Goal: Communication & Community: Connect with others

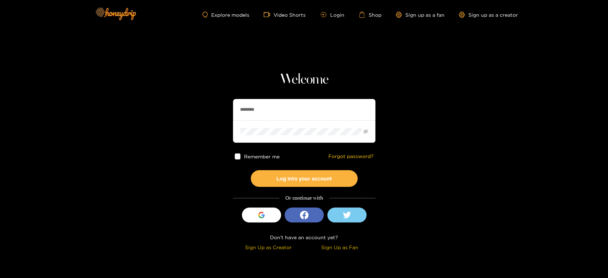
drag, startPoint x: 288, startPoint y: 114, endPoint x: 174, endPoint y: 114, distance: 114.0
click at [174, 114] on section "Welcome ******** Remember me Forgot password? Log into your account Or continue…" at bounding box center [304, 126] width 608 height 253
paste input "*"
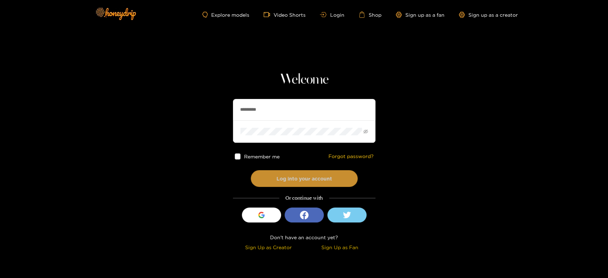
type input "*********"
click at [300, 170] on button "Log into your account" at bounding box center [304, 178] width 107 height 17
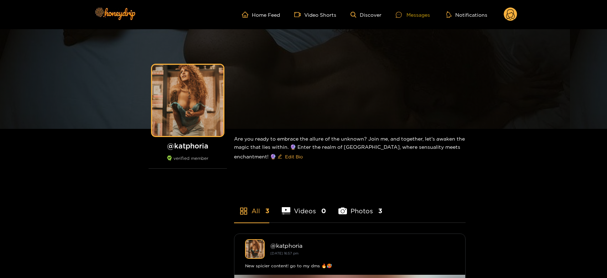
click at [418, 14] on div "Messages" at bounding box center [413, 15] width 34 height 8
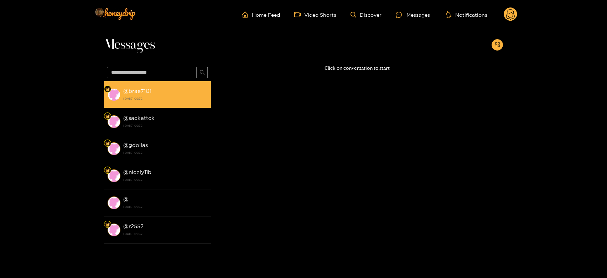
click at [145, 87] on div "@ brae7101 [DATE] 09:32" at bounding box center [165, 95] width 84 height 16
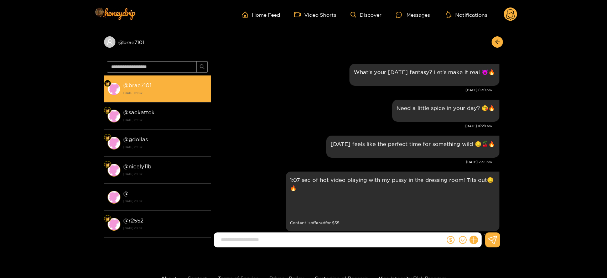
scroll to position [1106, 0]
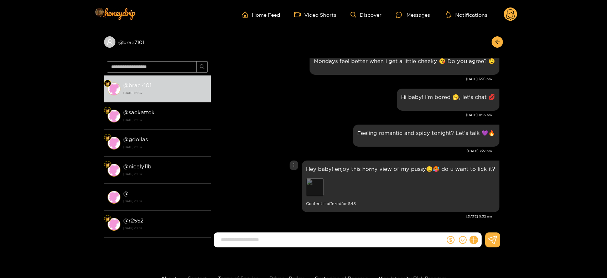
click at [319, 187] on div "Preview" at bounding box center [315, 187] width 18 height 18
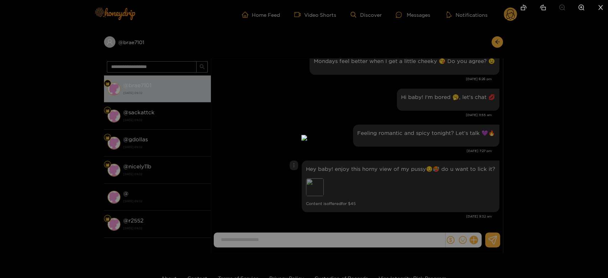
click at [474, 166] on div at bounding box center [304, 139] width 608 height 278
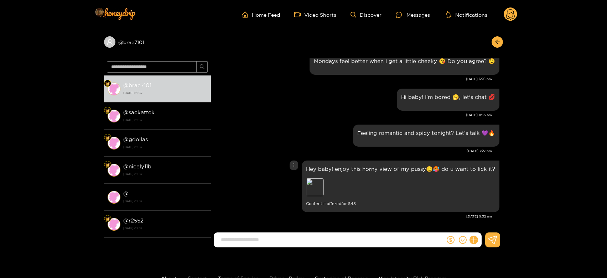
click at [317, 183] on div "Preview" at bounding box center [315, 187] width 18 height 18
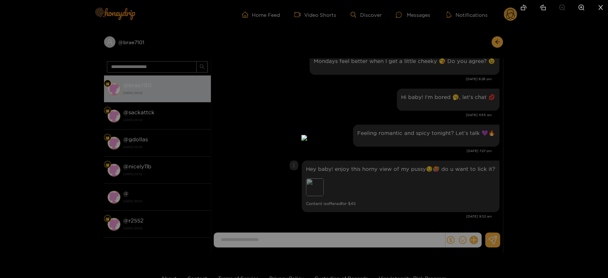
click at [444, 173] on div at bounding box center [304, 139] width 608 height 278
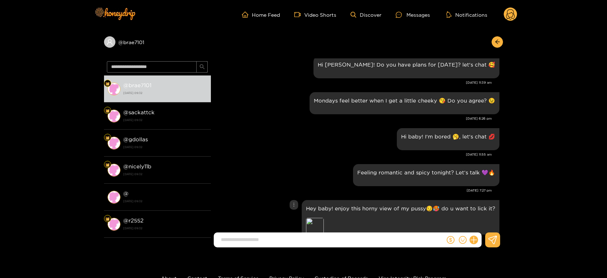
scroll to position [1027, 0]
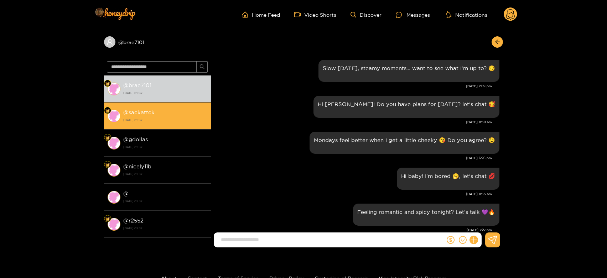
click at [181, 112] on div "@ sackattck [DATE] 09:32" at bounding box center [165, 116] width 84 height 16
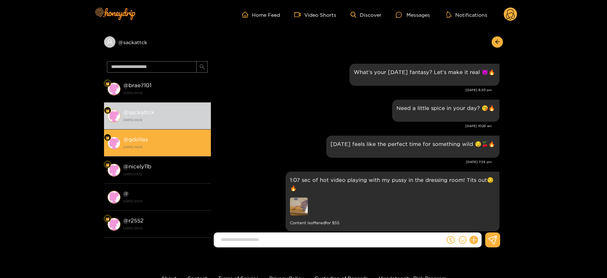
scroll to position [1106, 0]
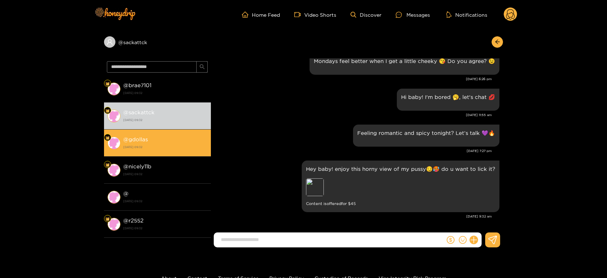
click at [150, 154] on li "@ gdollas [DATE] 09:32" at bounding box center [157, 143] width 107 height 27
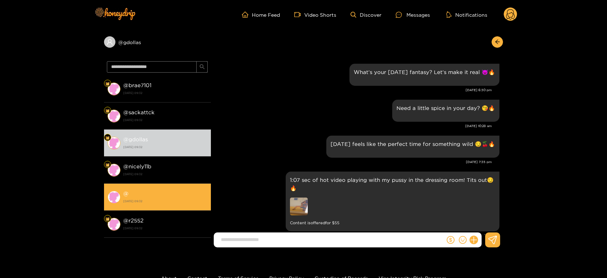
scroll to position [1106, 0]
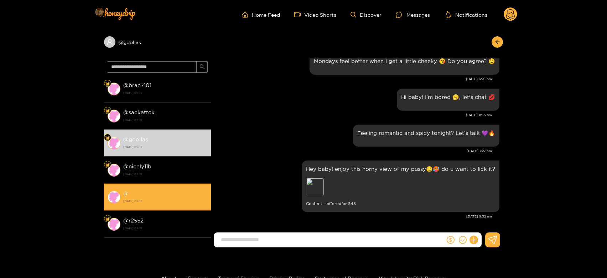
click at [151, 184] on li "@ [DATE] 09:32" at bounding box center [157, 197] width 107 height 27
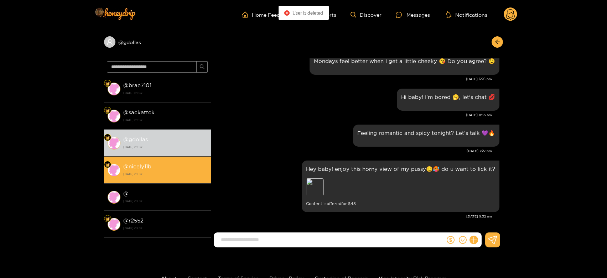
click at [153, 171] on strong "[DATE] 09:32" at bounding box center [165, 174] width 84 height 6
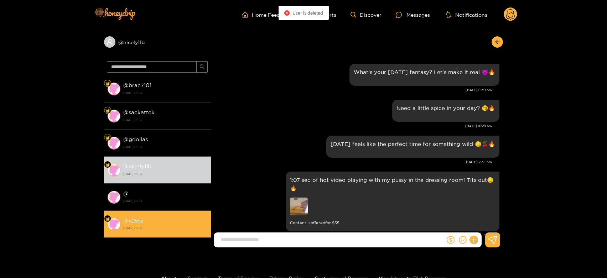
scroll to position [1106, 0]
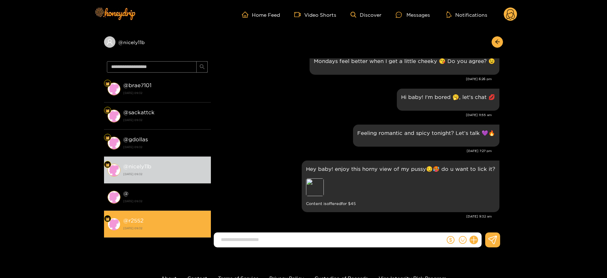
click at [141, 213] on li "@ r2552 [DATE] 09:32" at bounding box center [157, 224] width 107 height 27
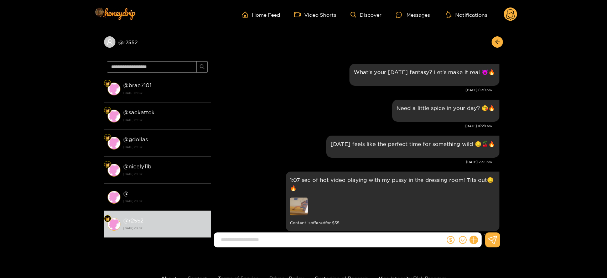
scroll to position [1106, 0]
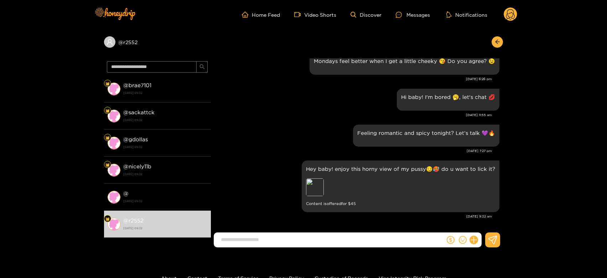
click at [513, 14] on circle at bounding box center [511, 14] width 14 height 14
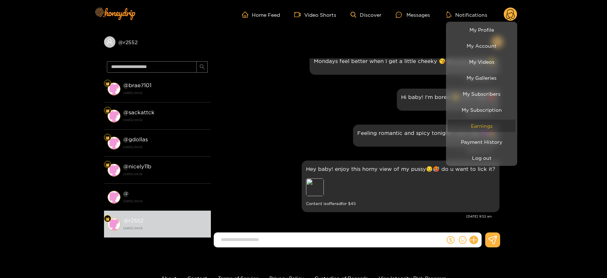
click at [478, 126] on link "Earnings" at bounding box center [482, 126] width 68 height 12
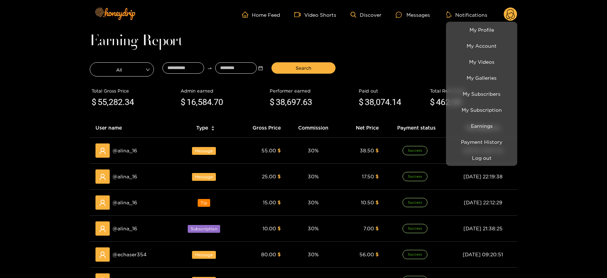
click at [123, 148] on div at bounding box center [303, 139] width 607 height 278
click at [123, 148] on span "@ alina_16" at bounding box center [125, 151] width 25 height 8
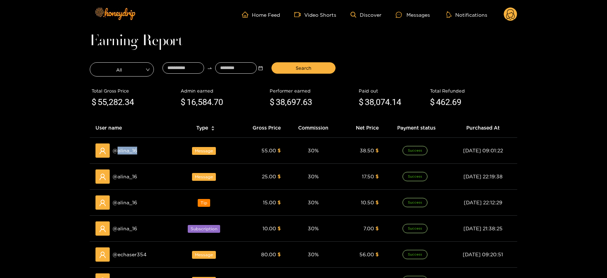
copy span "alina_16"
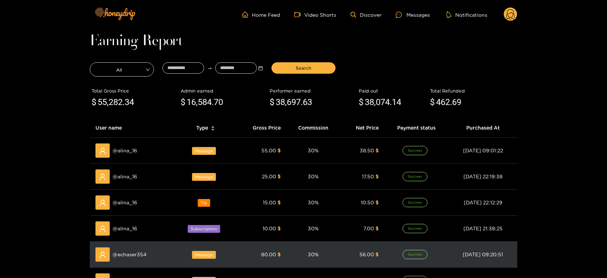
click at [131, 248] on div "@ echaser354" at bounding box center [132, 255] width 74 height 14
copy span "echaser354"
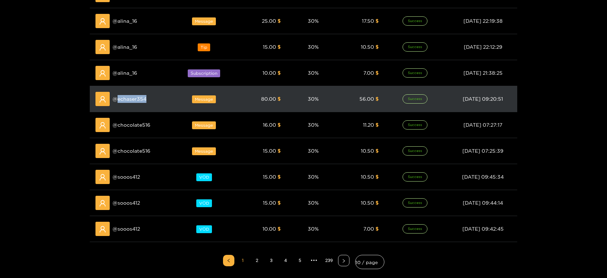
scroll to position [158, 0]
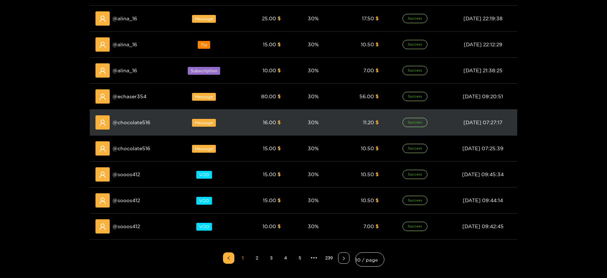
click at [139, 127] on div "@ chocolate516" at bounding box center [132, 122] width 74 height 14
copy span "chocolate516"
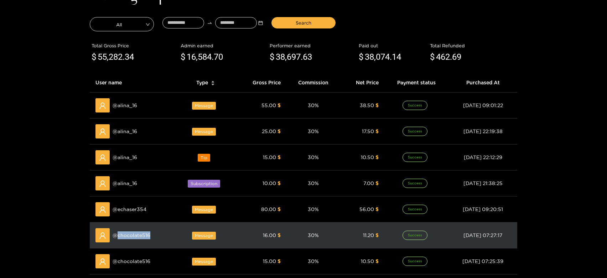
scroll to position [0, 0]
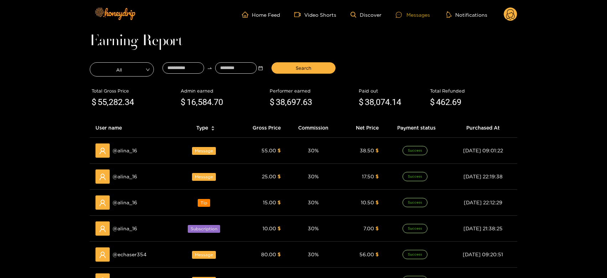
click at [424, 12] on div "Messages" at bounding box center [413, 15] width 34 height 8
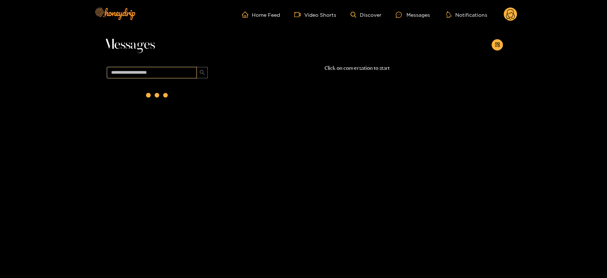
click at [145, 70] on input "text" at bounding box center [152, 72] width 90 height 11
paste input "**********"
drag, startPoint x: 139, startPoint y: 110, endPoint x: 141, endPoint y: 106, distance: 5.1
click at [139, 108] on div "@ chocolate516 [DATE] 09:32" at bounding box center [157, 162] width 107 height 163
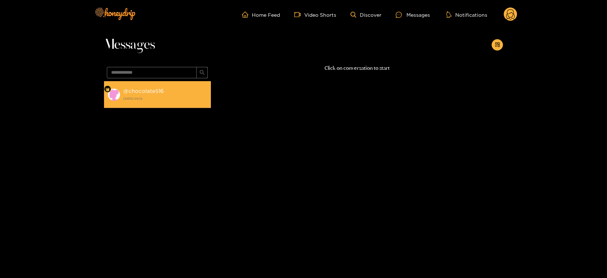
click at [142, 104] on li "@ chocolate516 [DATE] 09:32" at bounding box center [157, 94] width 107 height 27
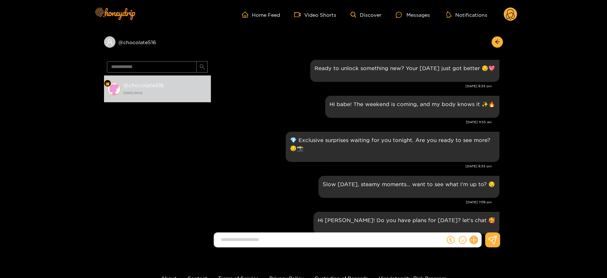
scroll to position [861, 0]
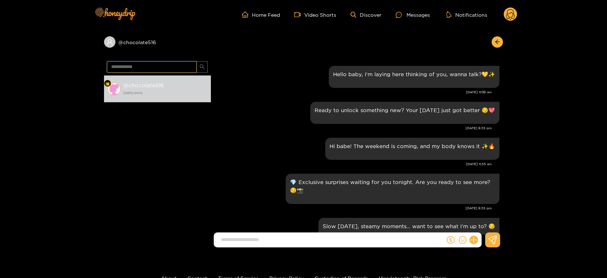
click at [164, 64] on input "**********" at bounding box center [152, 66] width 90 height 11
paste input "text"
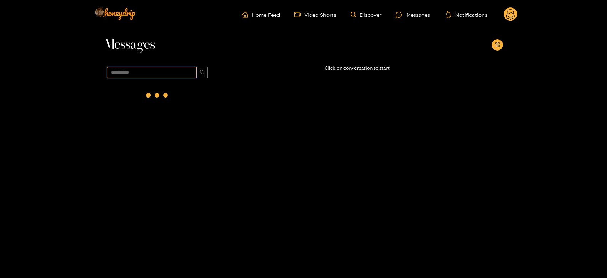
scroll to position [0, 0]
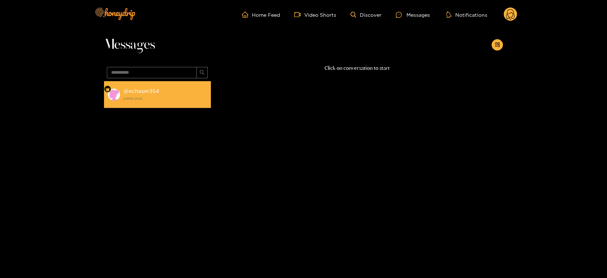
click at [156, 98] on strong "[DATE] 09:32" at bounding box center [165, 98] width 84 height 6
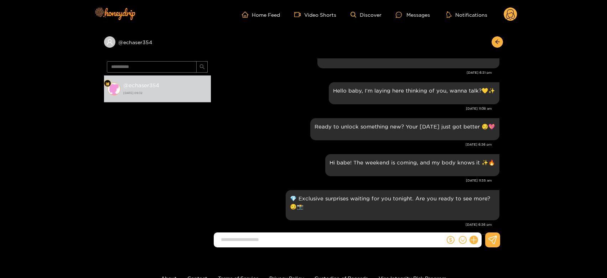
scroll to position [829, 0]
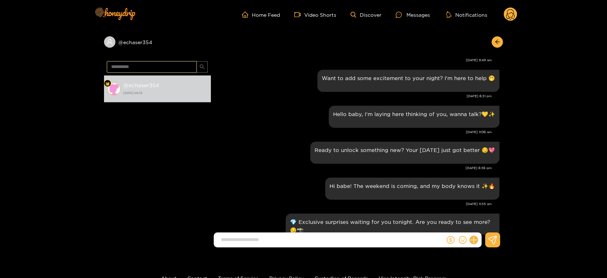
click at [171, 69] on input "**********" at bounding box center [152, 66] width 90 height 11
paste input "text"
type input "********"
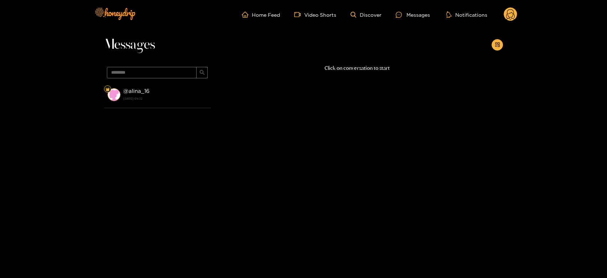
click at [175, 81] on span "********" at bounding box center [157, 72] width 107 height 17
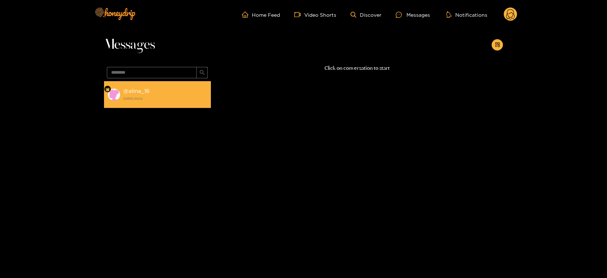
click at [174, 103] on li "@ alina_16 [DATE] 09:32" at bounding box center [157, 94] width 107 height 27
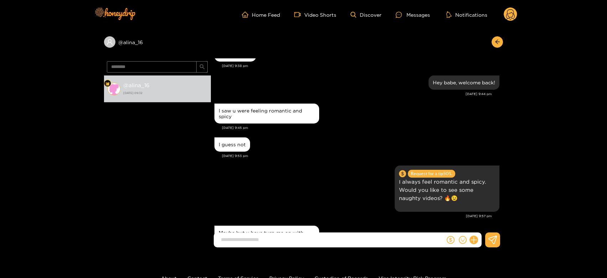
scroll to position [1227, 0]
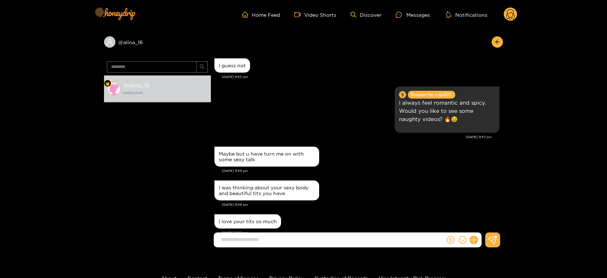
click at [358, 159] on div "Maybe but u have turn me on with some sexy talk" at bounding box center [356, 157] width 285 height 24
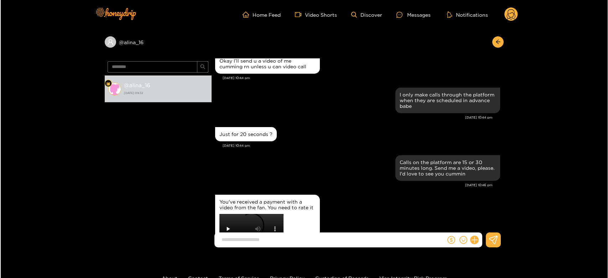
scroll to position [3641, 0]
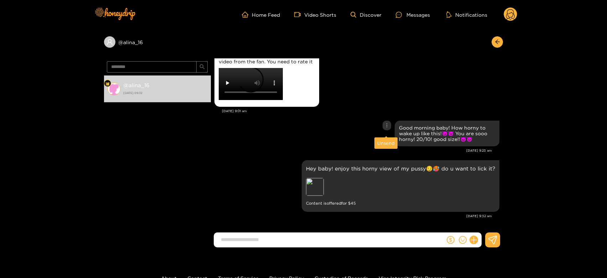
click at [503, 10] on ul "Home Feed Video Shorts Discover Messages Notifications" at bounding box center [379, 14] width 275 height 14
click at [514, 17] on circle at bounding box center [511, 14] width 14 height 14
click at [510, 13] on circle at bounding box center [511, 14] width 14 height 14
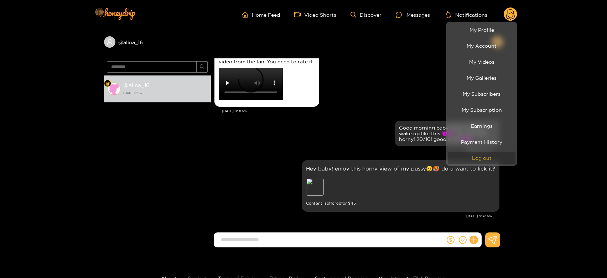
click at [481, 154] on button "Log out" at bounding box center [482, 158] width 68 height 12
